Goal: Task Accomplishment & Management: Manage account settings

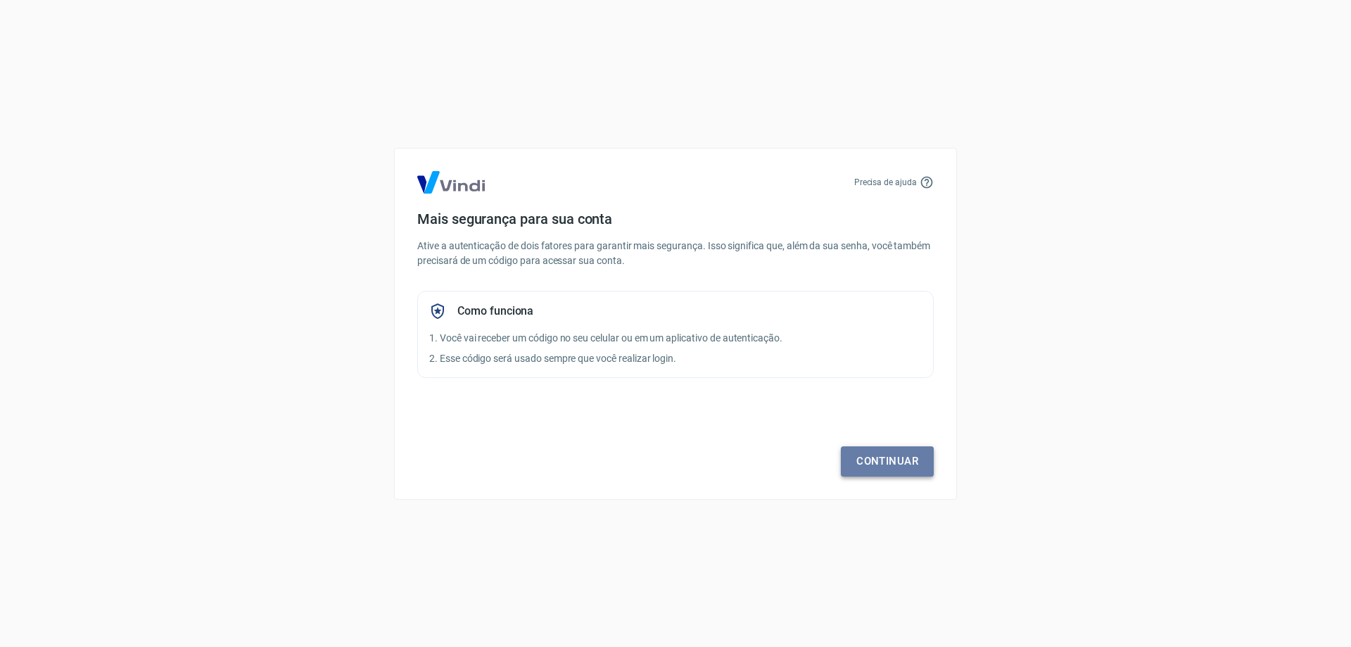
click at [866, 456] on link "Continuar" at bounding box center [887, 461] width 93 height 30
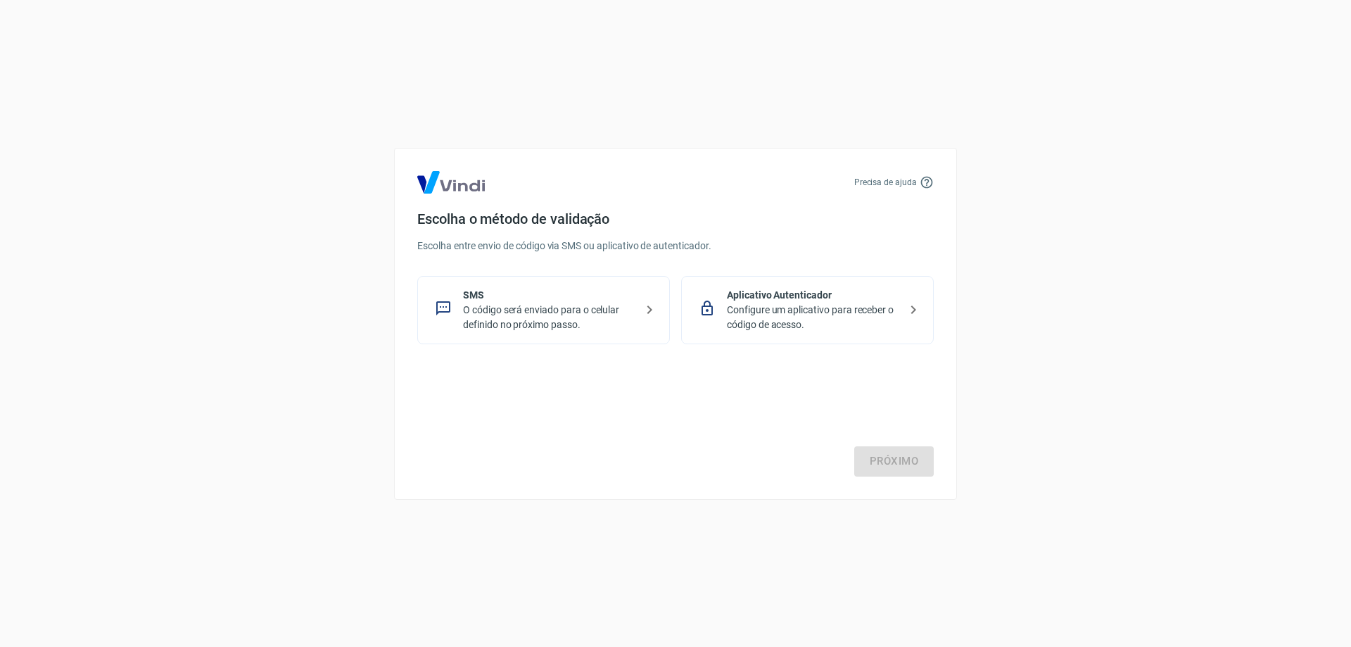
click at [600, 324] on p "O código será enviado para o celular definido no próximo passo." at bounding box center [549, 318] width 172 height 30
click at [909, 464] on link "Próximo" at bounding box center [894, 461] width 80 height 30
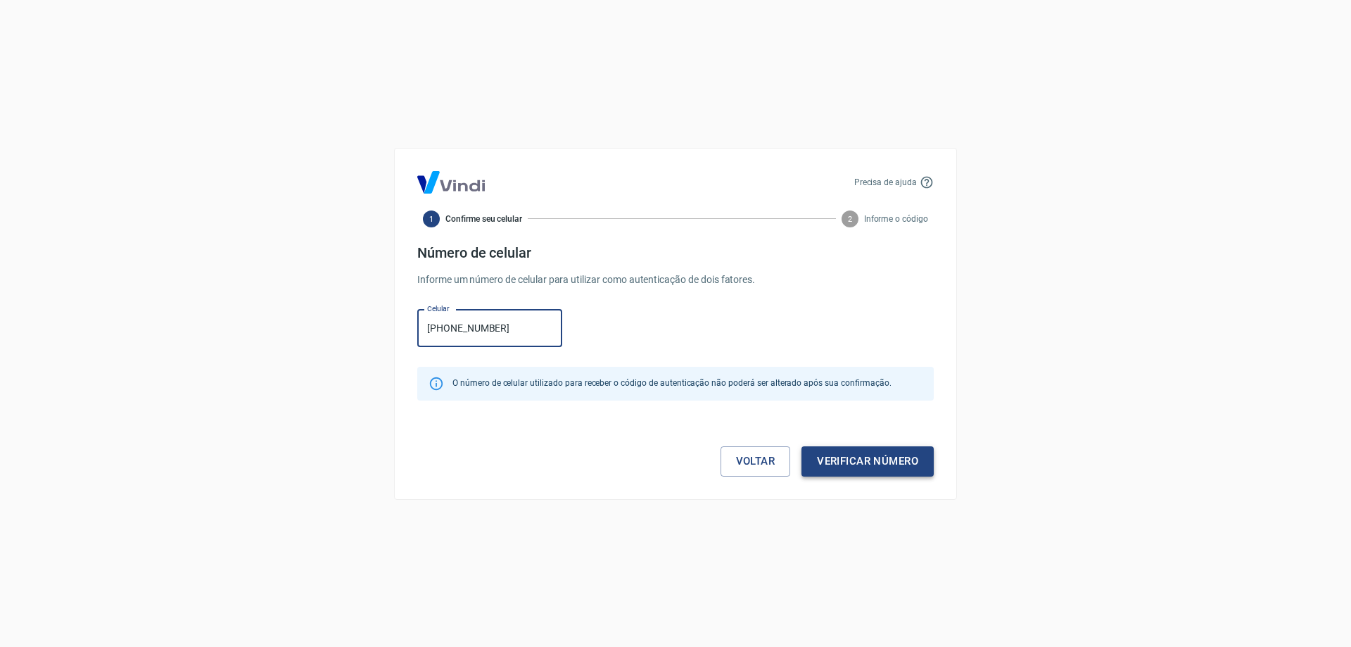
type input "[PHONE_NUMBER]"
click at [910, 458] on button "Verificar número" at bounding box center [867, 461] width 132 height 30
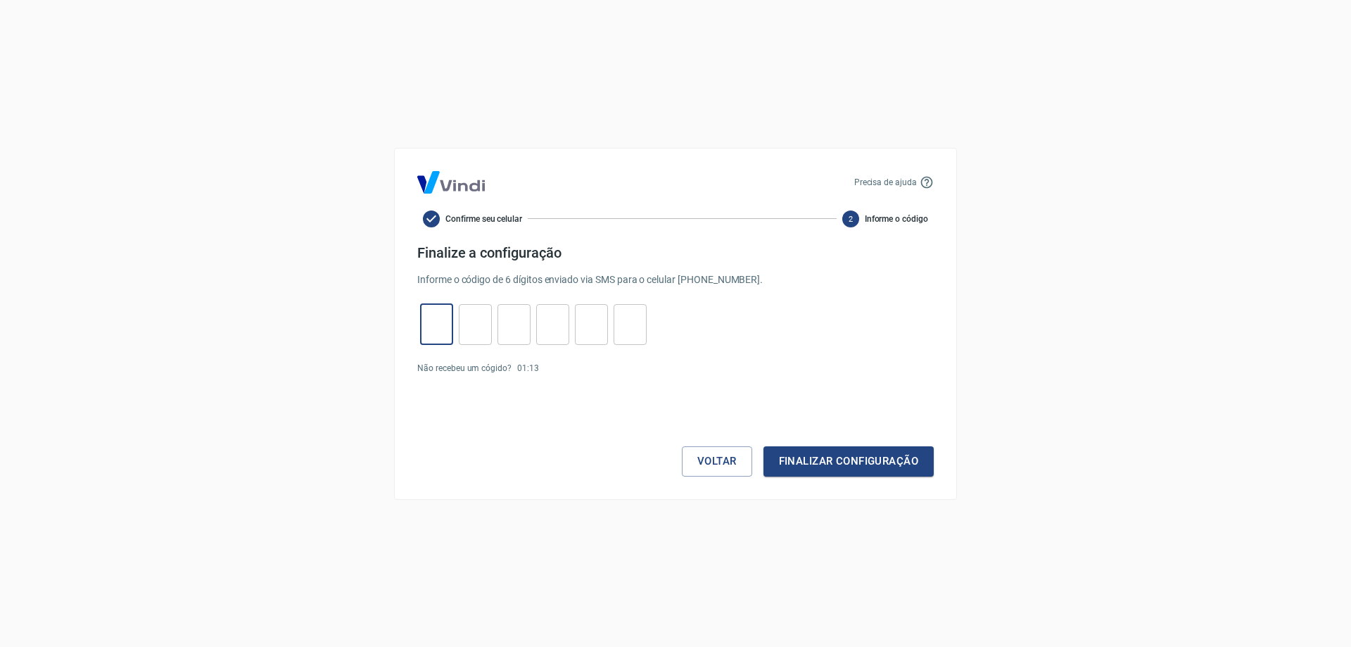
click at [448, 330] on input "tel" at bounding box center [436, 324] width 33 height 30
type input "1"
type input "6"
type input "1"
type input "8"
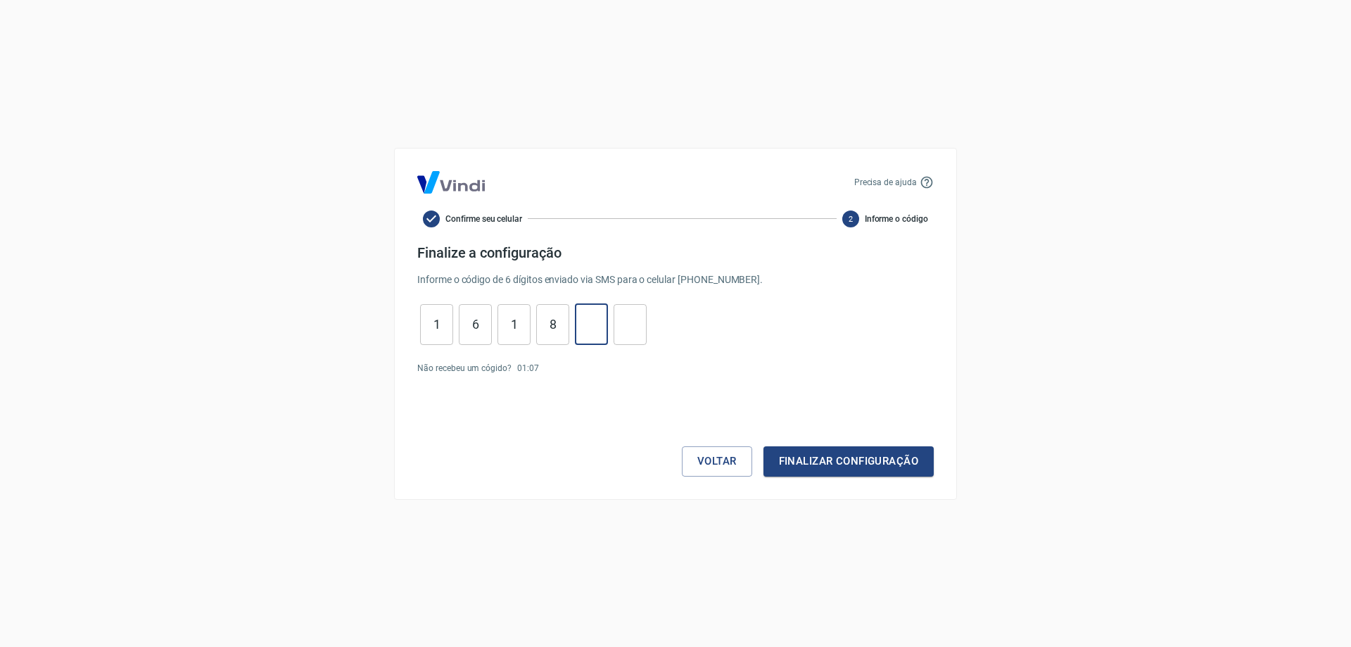
type input "3"
type input "6"
click at [858, 469] on button "Finalizar configuração" at bounding box center [848, 461] width 170 height 30
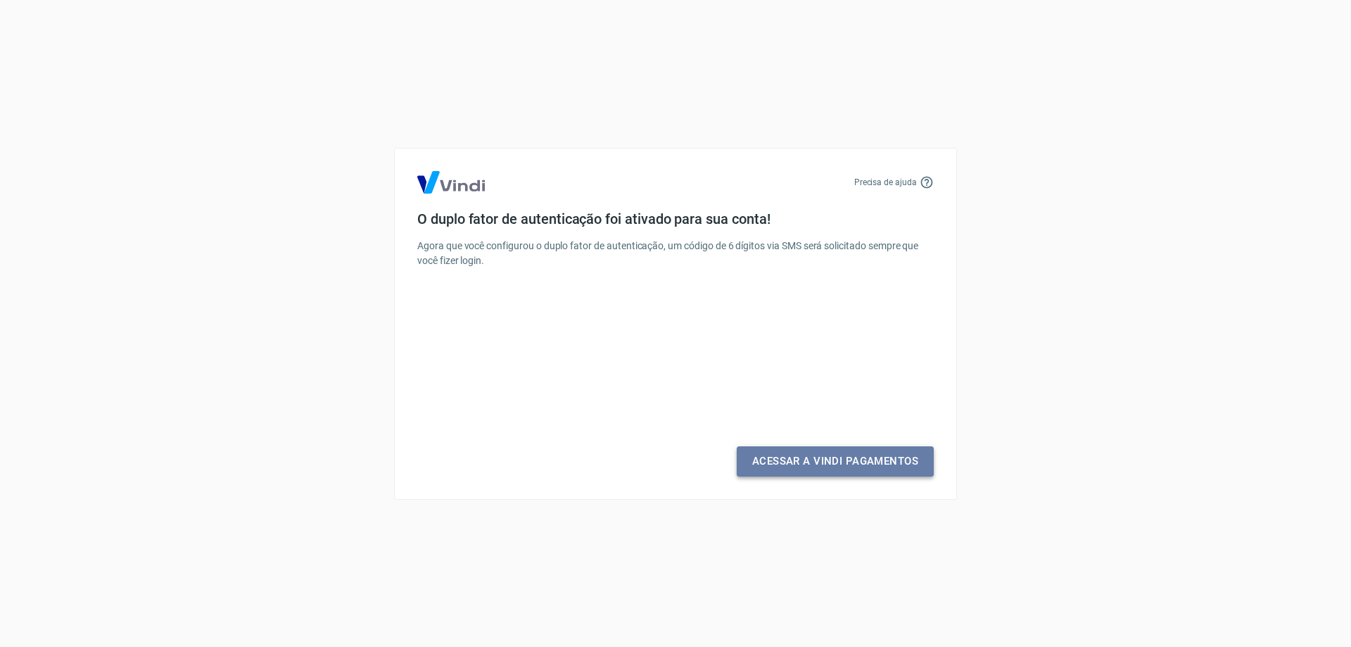
click at [866, 465] on link "Acessar a Vindi Pagamentos" at bounding box center [835, 461] width 197 height 30
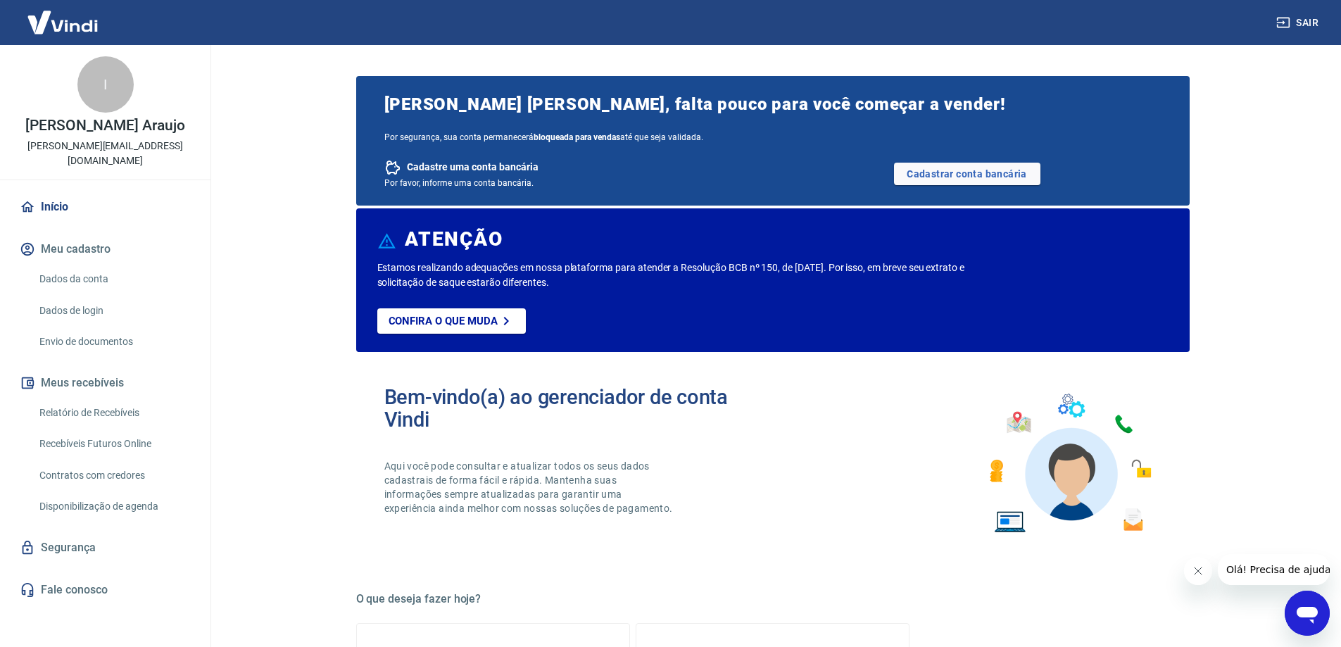
click at [1202, 572] on icon "Fechar mensagem da empresa" at bounding box center [1196, 570] width 11 height 11
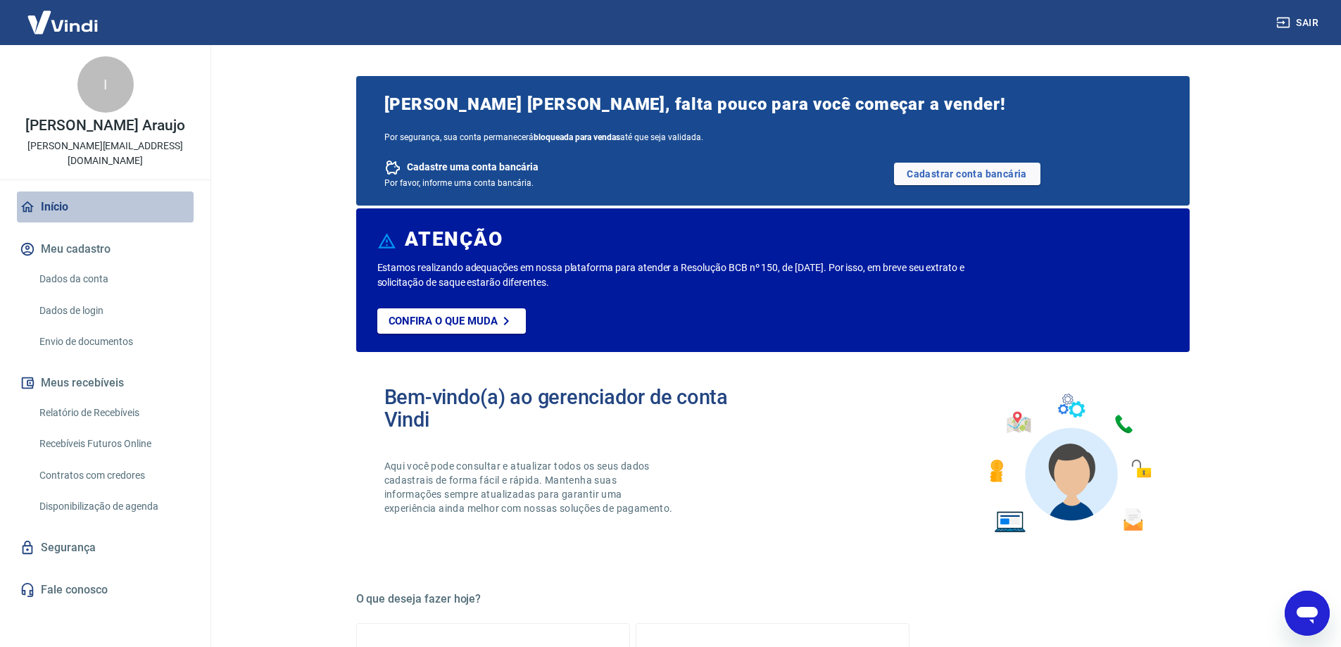
click at [30, 199] on icon at bounding box center [27, 206] width 15 height 15
